Goal: Navigation & Orientation: Find specific page/section

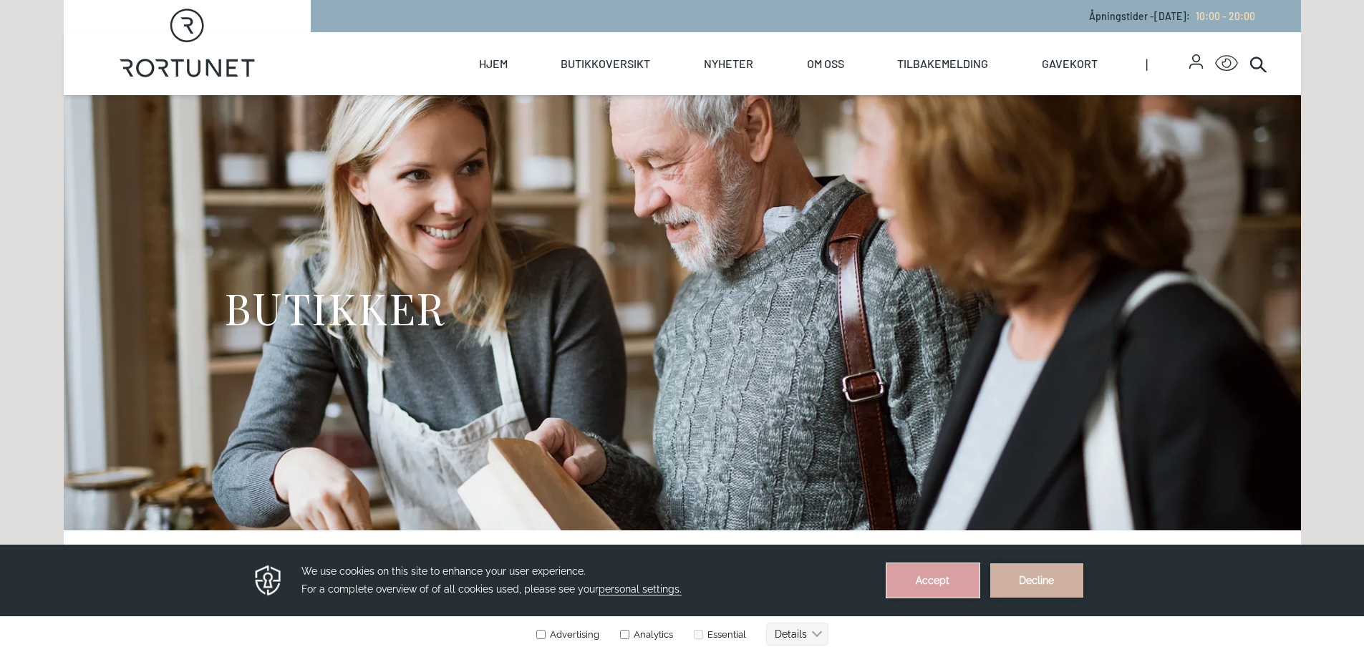
click at [937, 589] on button "Accept" at bounding box center [933, 581] width 93 height 34
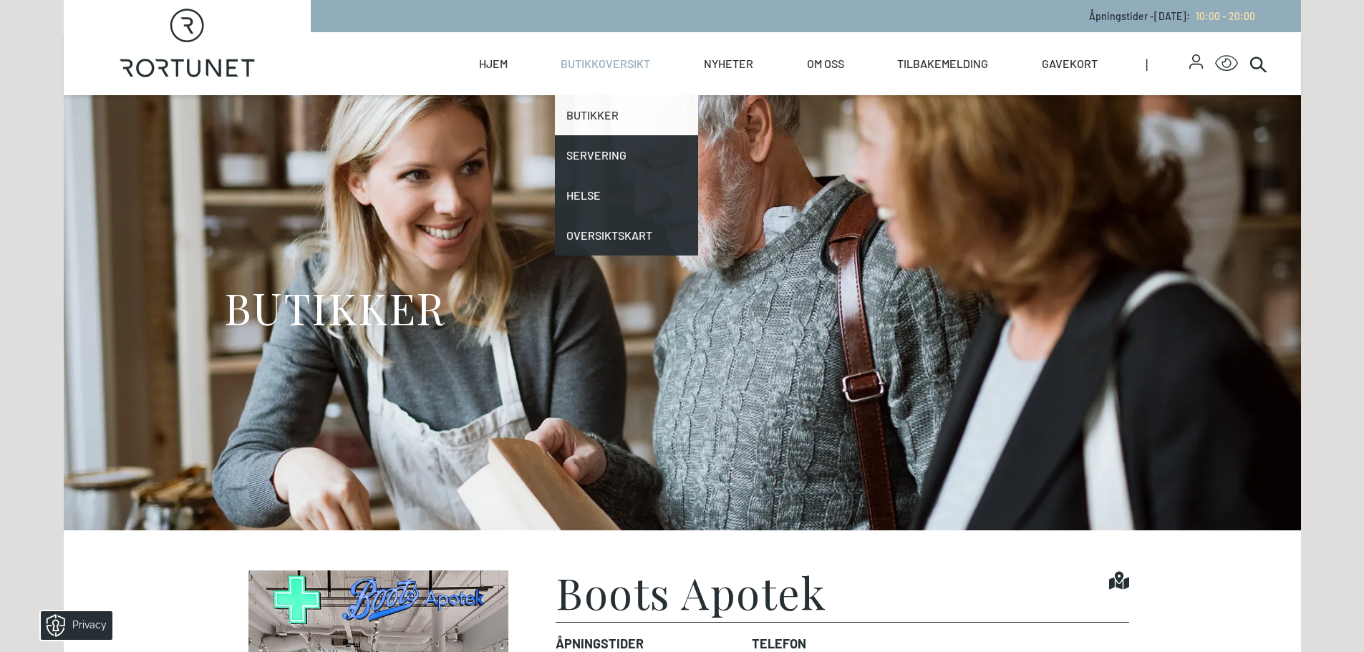
click at [611, 126] on link "Butikker" at bounding box center [626, 115] width 143 height 40
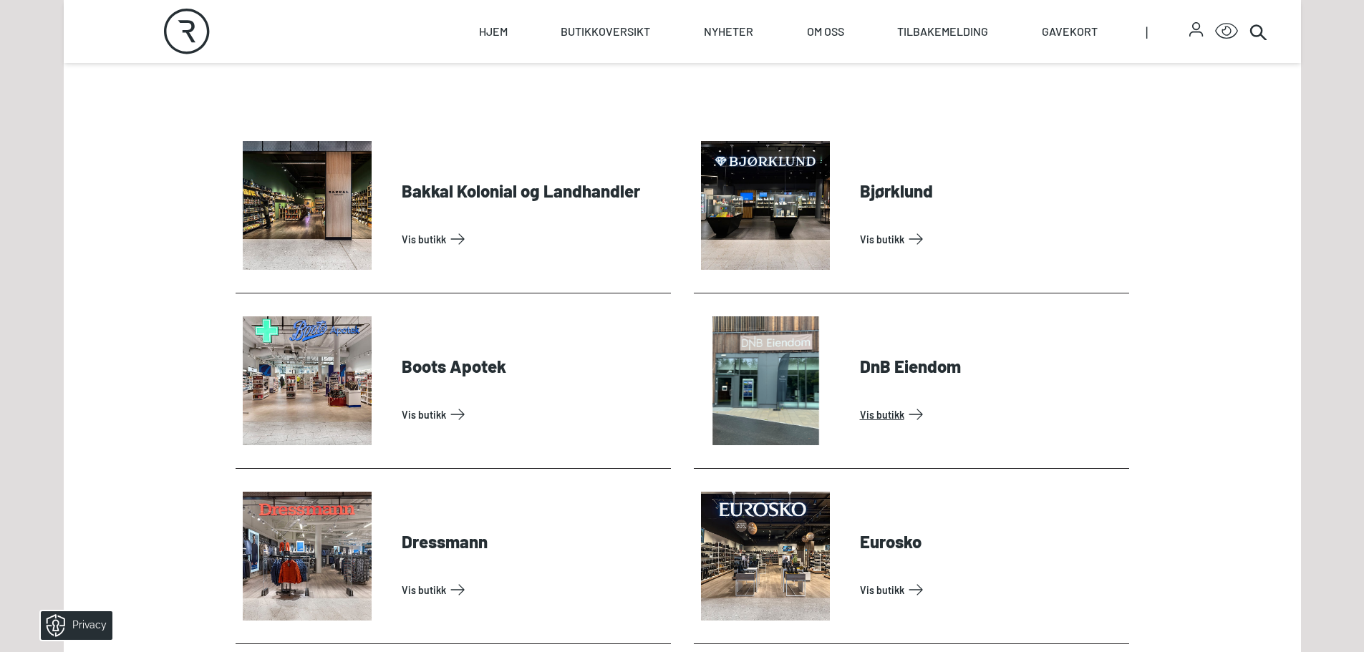
scroll to position [716, 0]
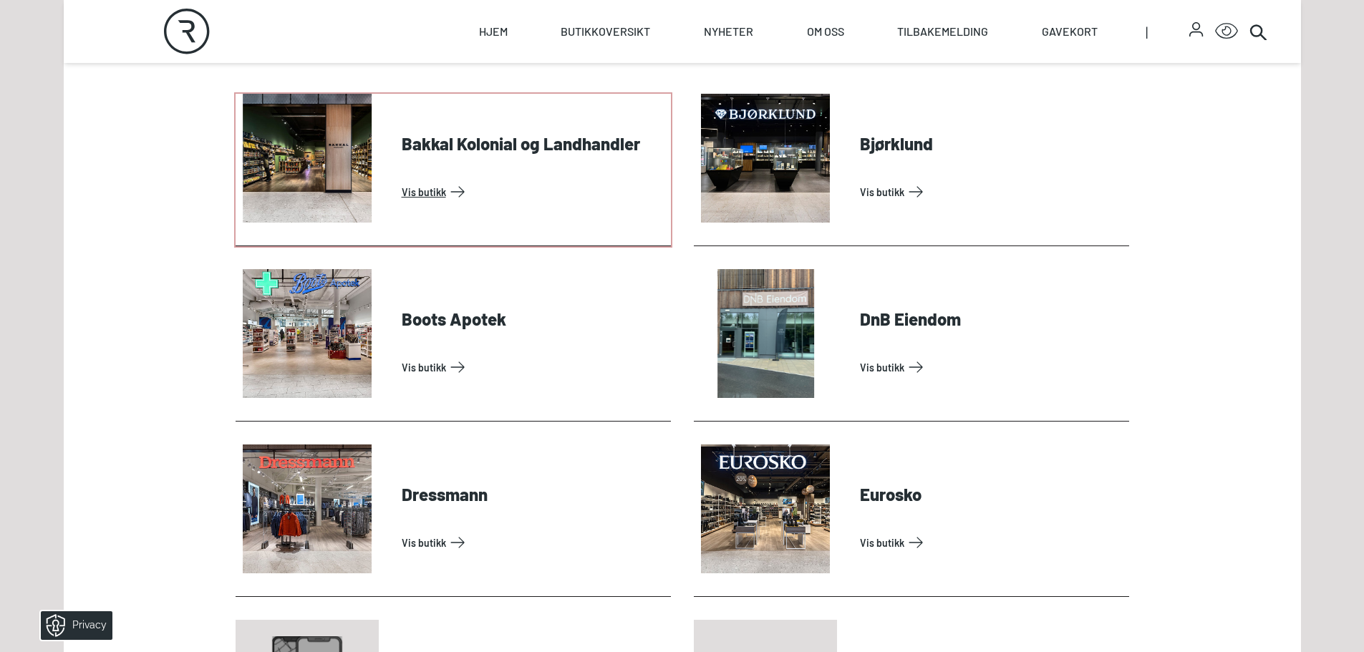
click at [434, 185] on link "Vis butikk" at bounding box center [534, 191] width 264 height 23
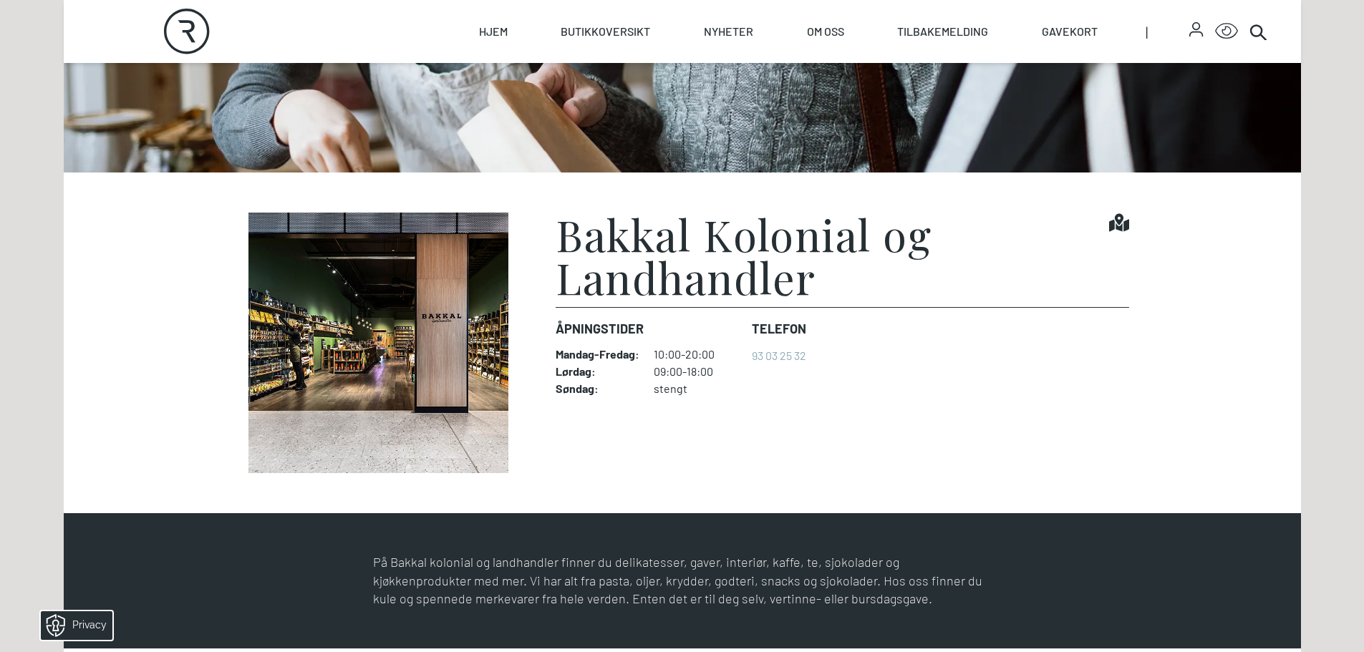
scroll to position [430, 0]
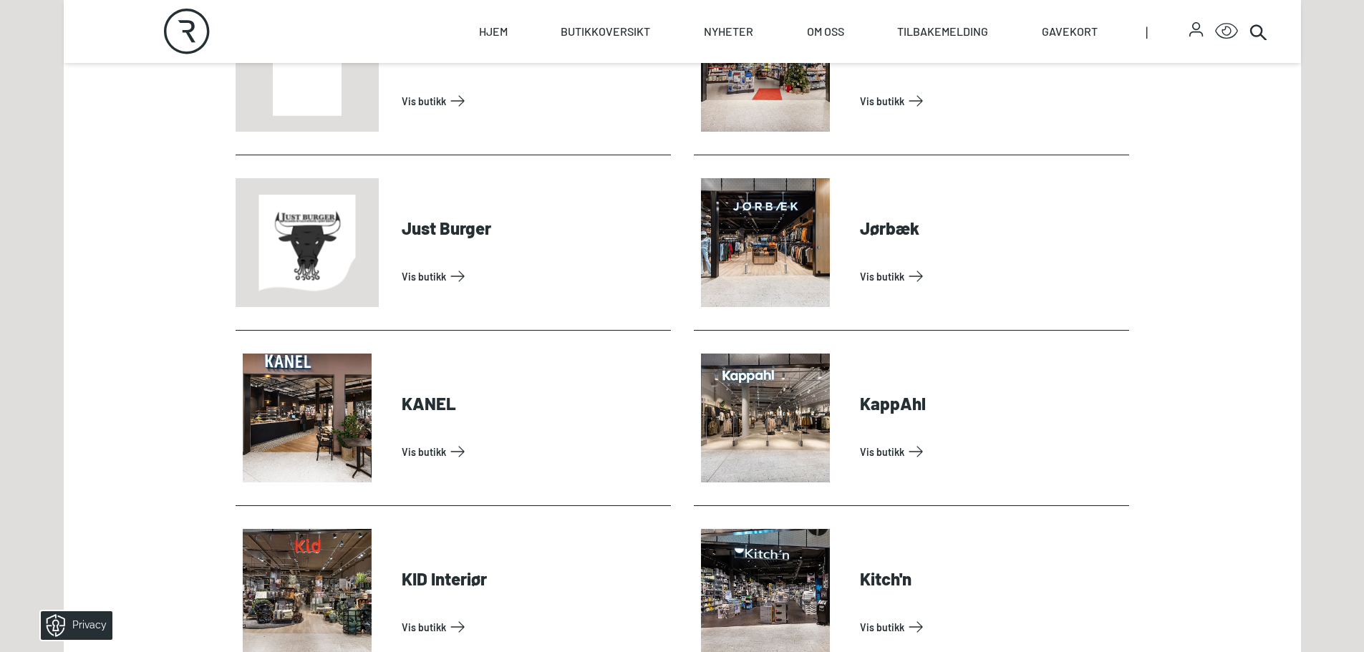
scroll to position [1790, 0]
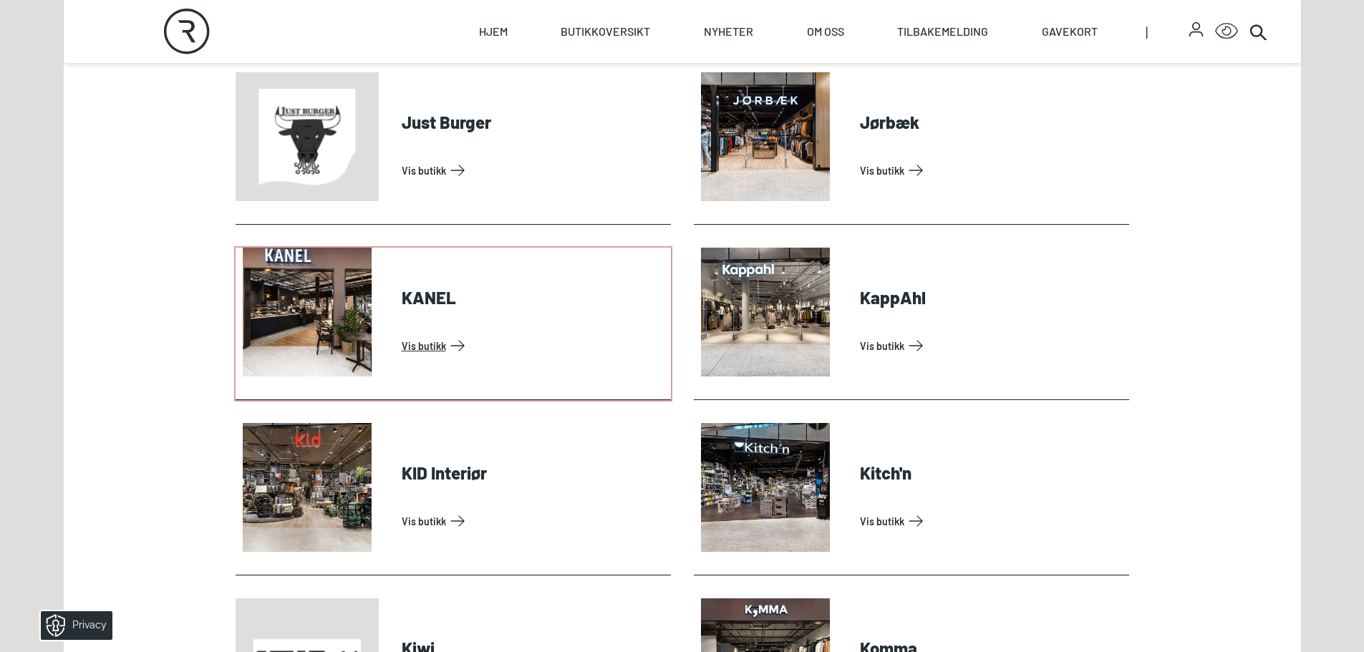
click at [432, 342] on link "Vis butikk" at bounding box center [534, 345] width 264 height 23
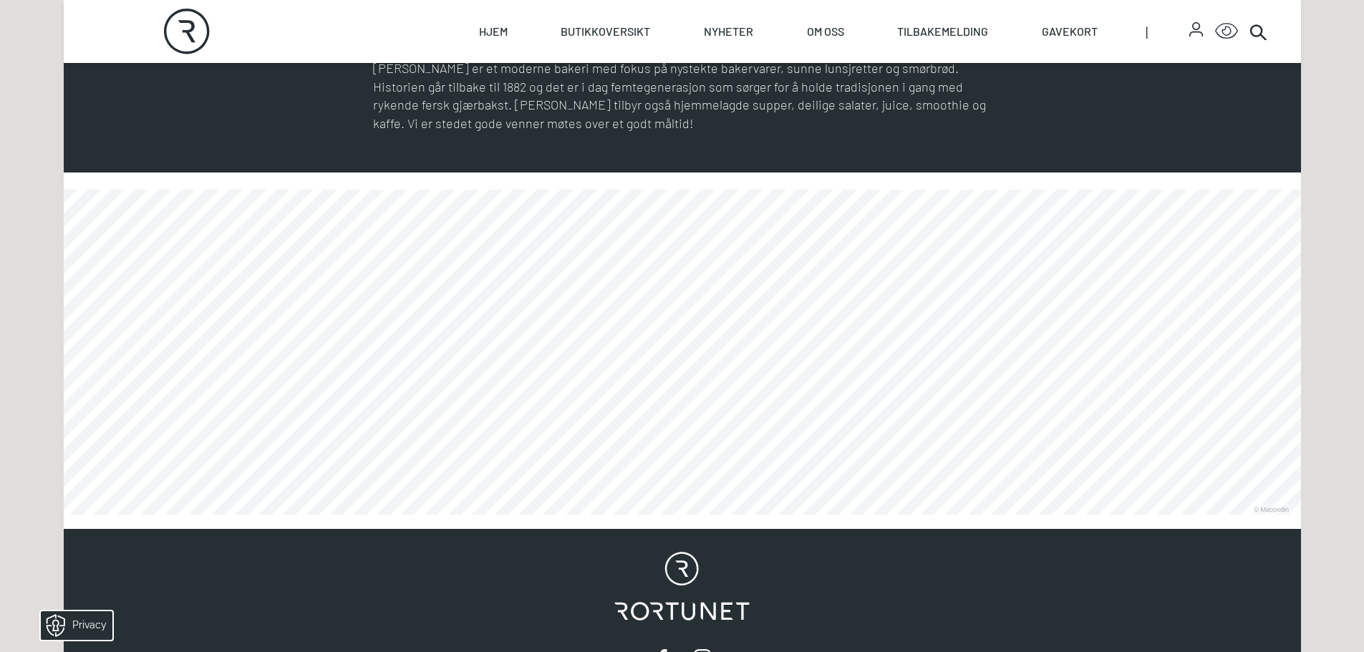
scroll to position [859, 0]
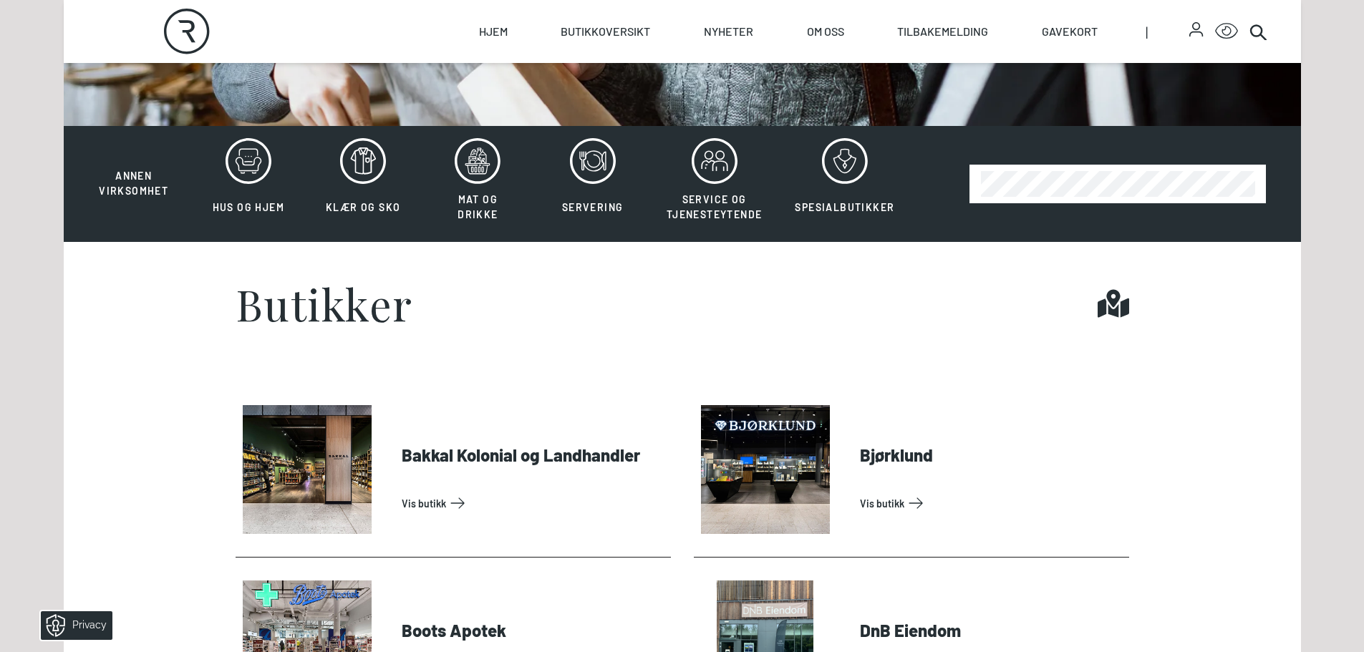
scroll to position [430, 0]
